Goal: Transaction & Acquisition: Purchase product/service

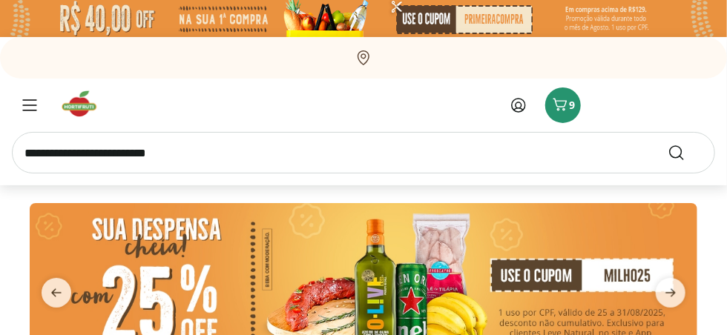
click at [520, 105] on icon at bounding box center [519, 105] width 18 height 18
click at [559, 103] on icon "Carrinho" at bounding box center [560, 105] width 18 height 18
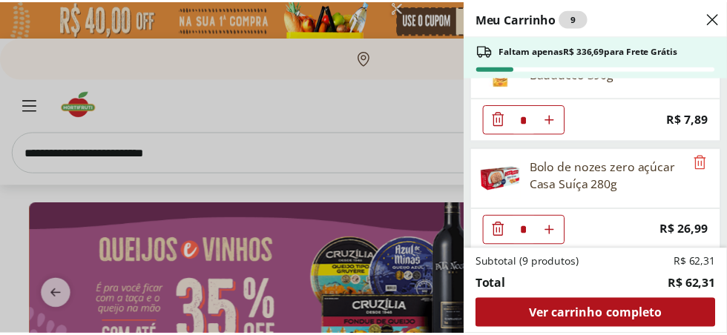
scroll to position [273, 0]
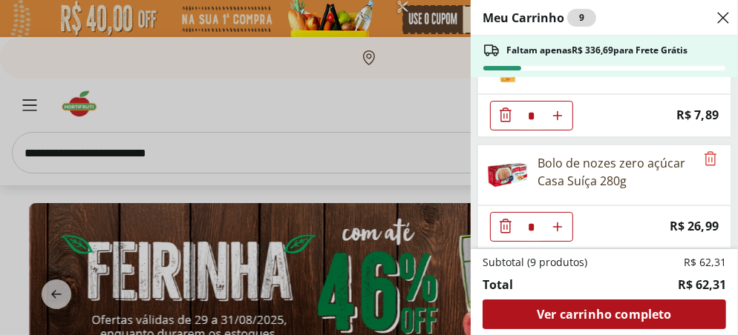
click at [24, 105] on div "Meu Carrinho 9 Faltam apenas R$ 336,69 para Frete Grátis REFRIG ZERO PET COCA C…" at bounding box center [369, 167] width 738 height 335
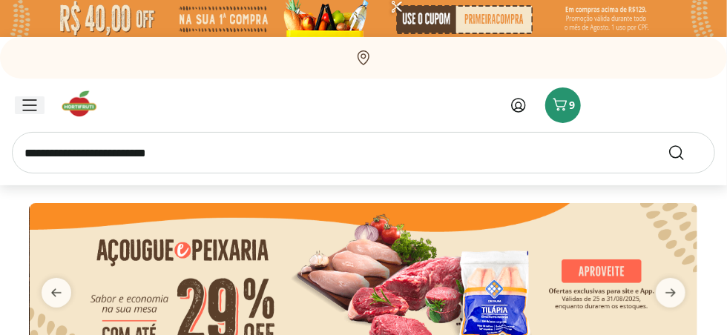
click at [29, 107] on icon "Menu" at bounding box center [29, 105] width 15 height 12
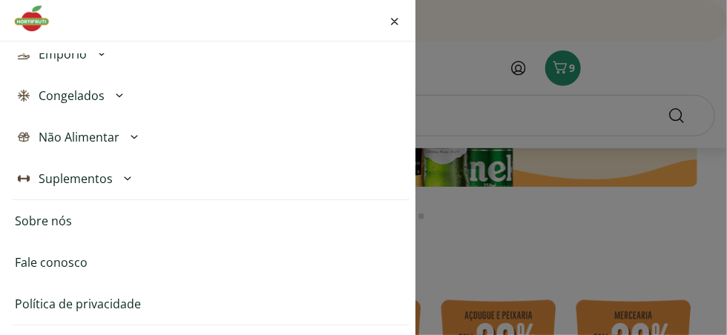
scroll to position [180, 0]
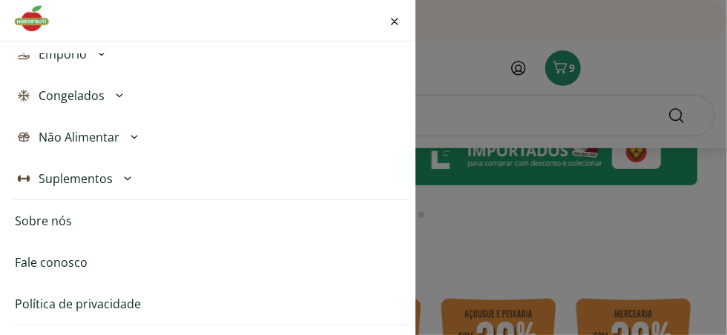
click at [455, 53] on div "Entrar ou Criar Conta Meus Favoritos Nossa Marca Açougue & Peixaria Congelados …" at bounding box center [363, 167] width 727 height 335
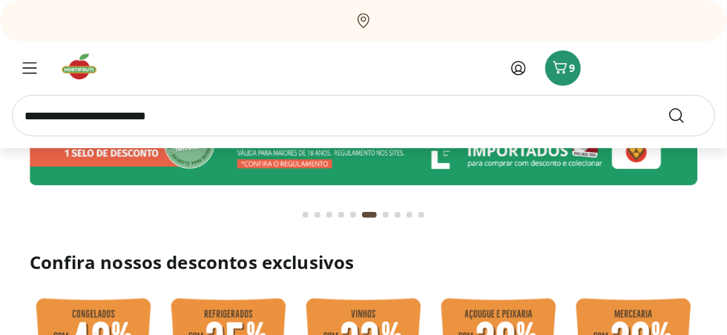
click at [524, 73] on icon at bounding box center [519, 68] width 18 height 18
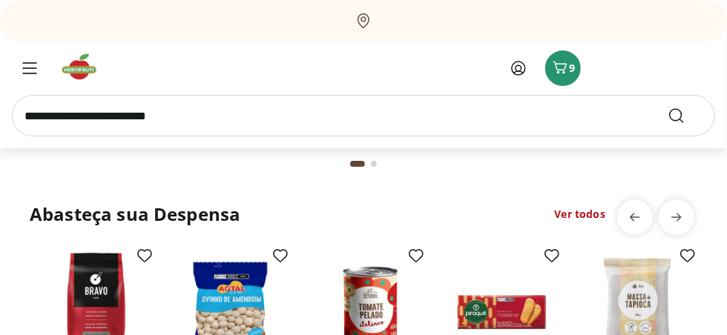
scroll to position [1889, 0]
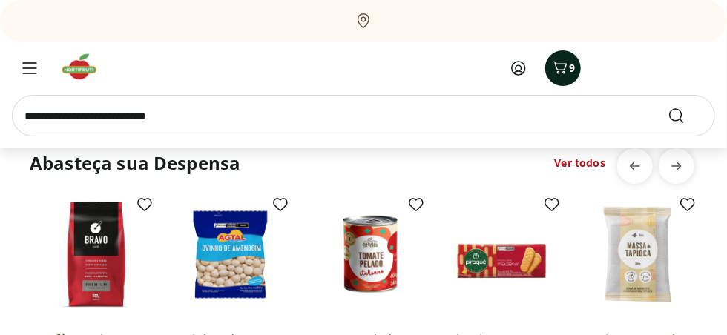
click at [557, 69] on icon "Carrinho" at bounding box center [561, 68] width 14 height 13
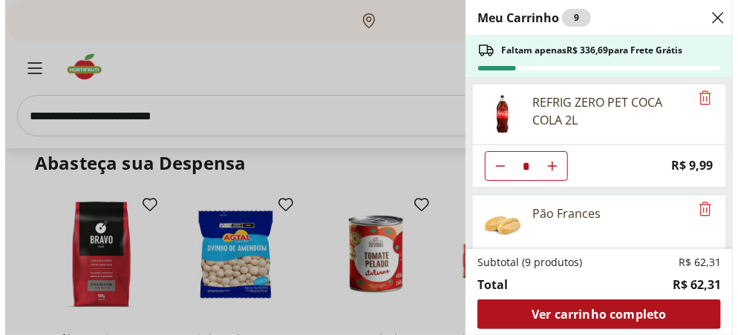
scroll to position [1894, 0]
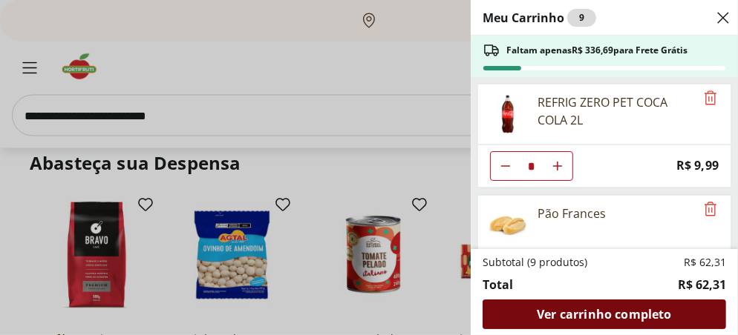
click at [588, 319] on span "Ver carrinho completo" at bounding box center [604, 315] width 134 height 12
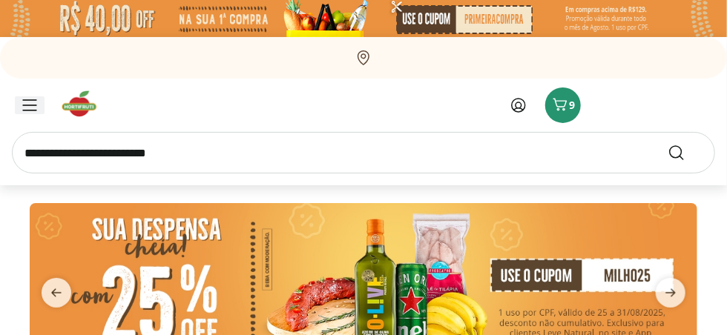
click at [27, 104] on icon "Menu" at bounding box center [29, 105] width 15 height 12
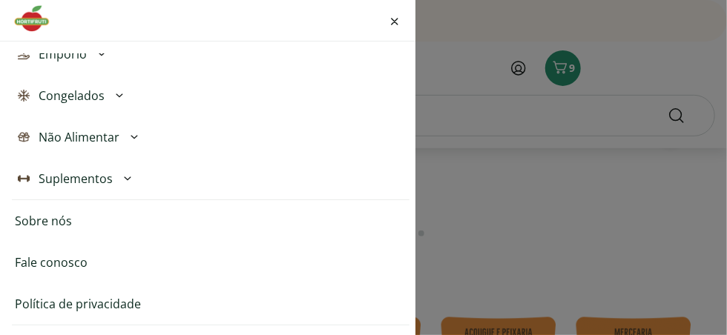
scroll to position [180, 0]
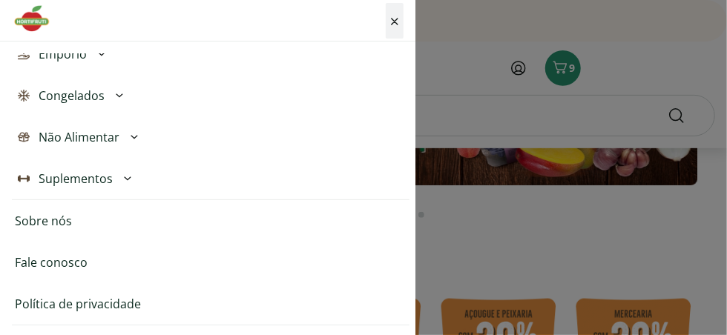
click at [387, 16] on div "Fechar menu" at bounding box center [395, 21] width 18 height 36
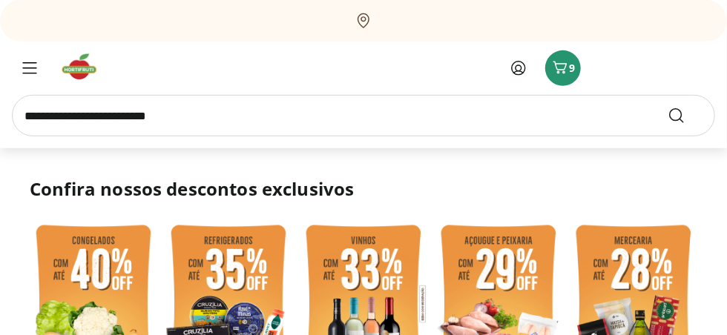
scroll to position [269, 0]
